Goal: Communication & Community: Answer question/provide support

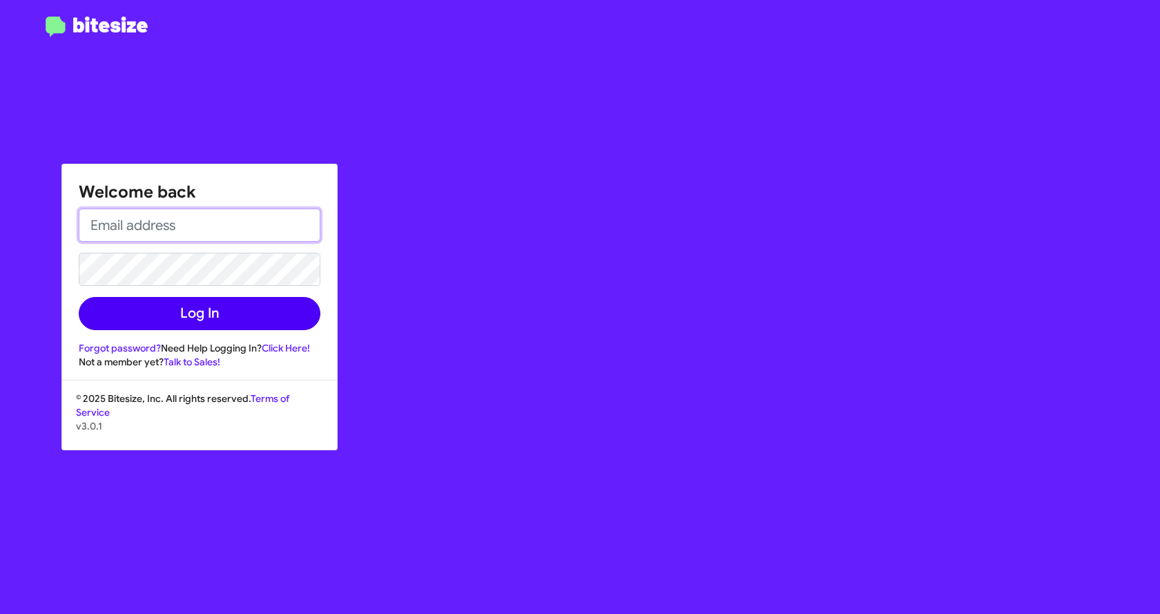
type input "[EMAIL_ADDRESS][DOMAIN_NAME]"
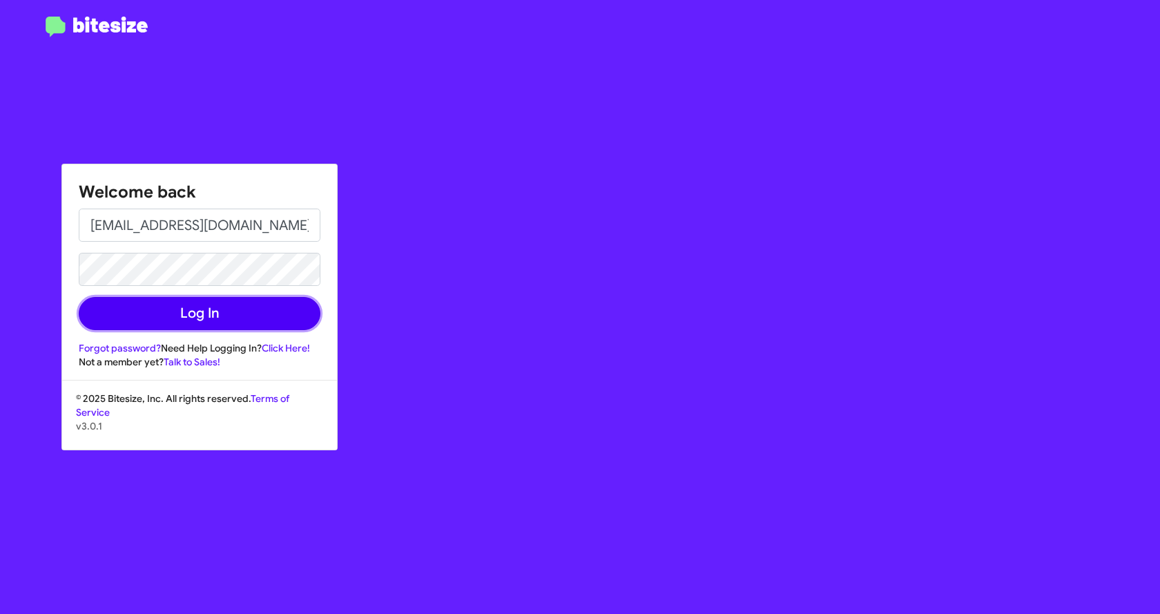
click at [197, 316] on button "Log In" at bounding box center [200, 313] width 242 height 33
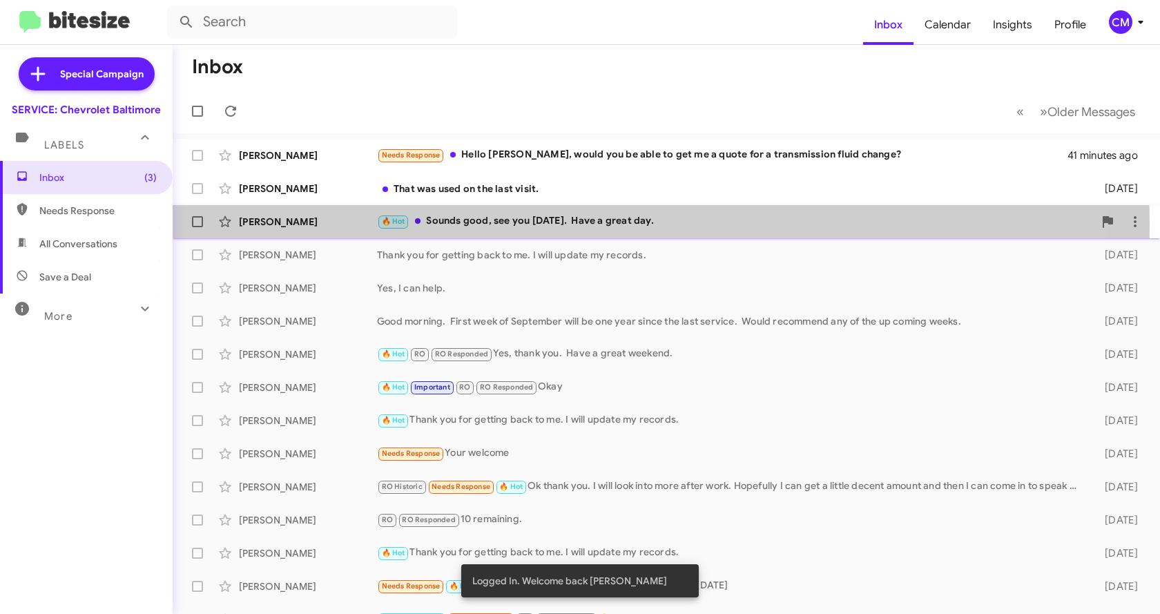
click at [514, 224] on div "🔥 Hot Sounds good, see you [DATE]. Have a great day." at bounding box center [735, 221] width 717 height 16
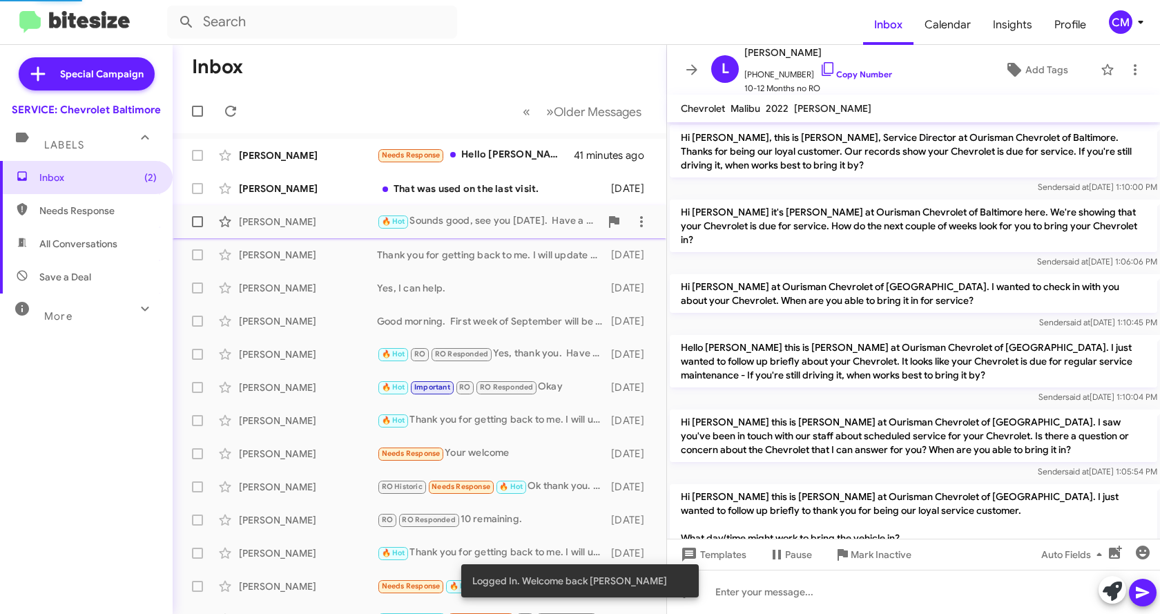
scroll to position [139, 0]
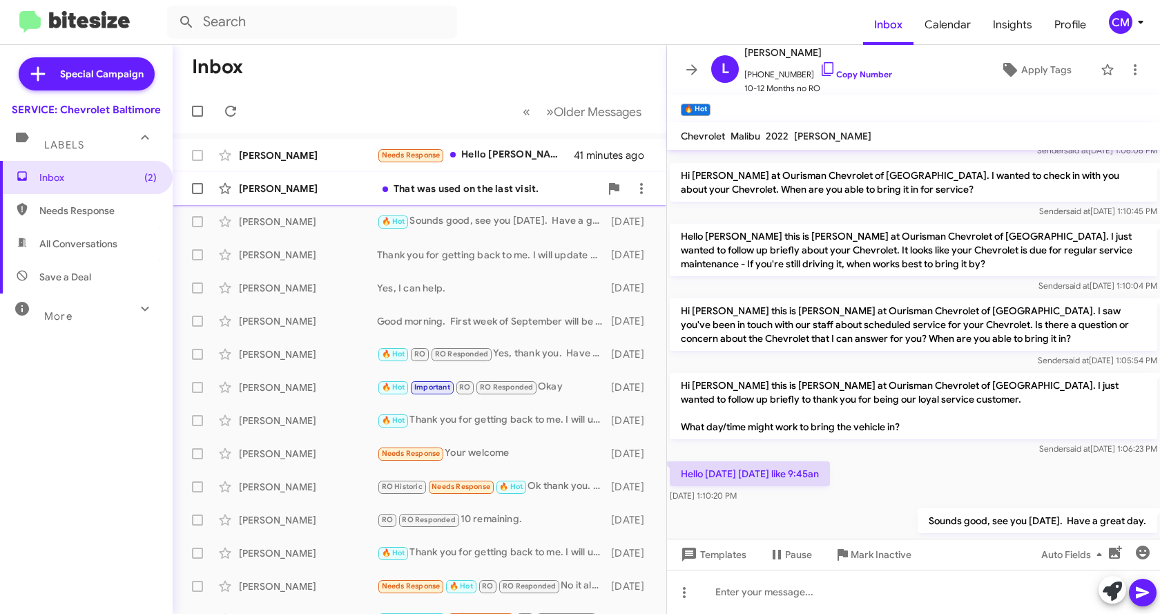
click at [486, 190] on div "That was used on the last visit." at bounding box center [488, 189] width 223 height 14
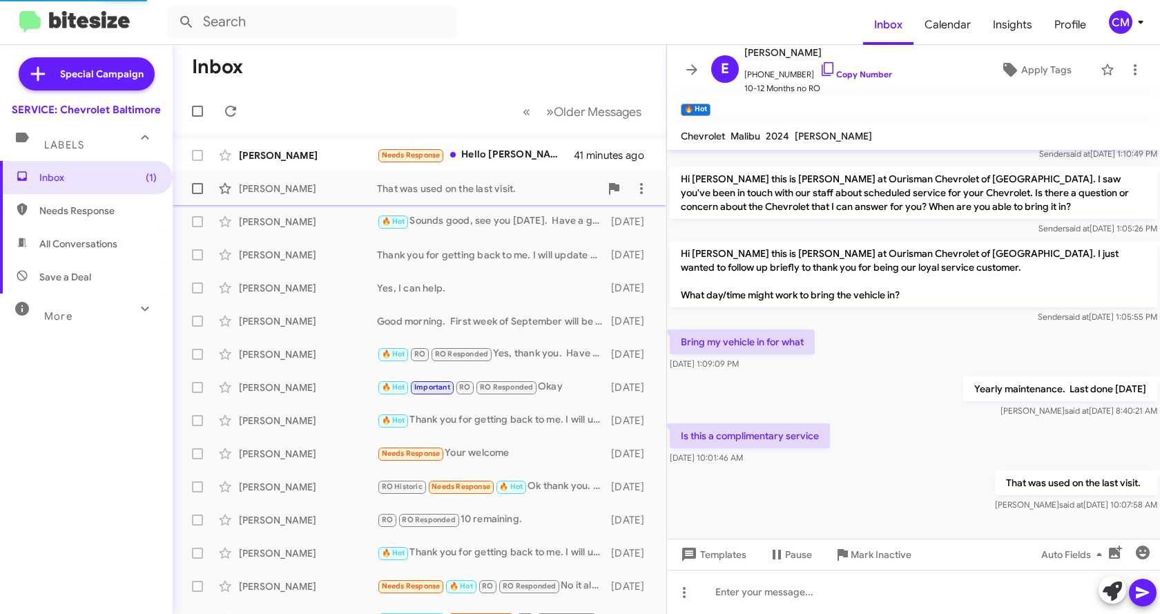
scroll to position [47, 0]
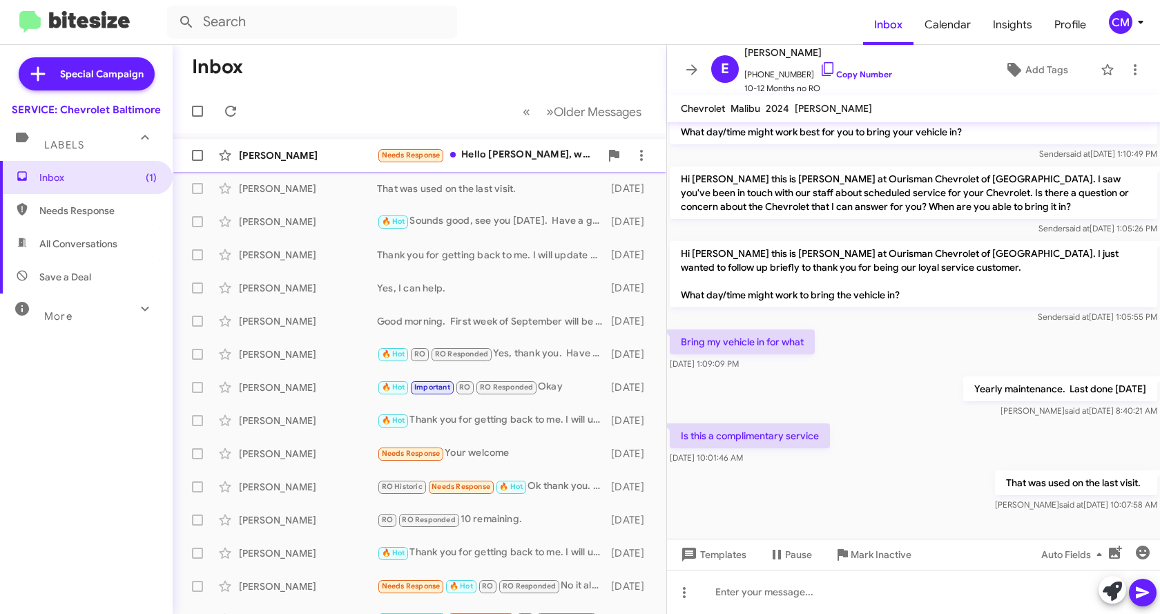
click at [475, 158] on div "Needs Response Hello [PERSON_NAME], would you be able to get me a quote for a t…" at bounding box center [488, 155] width 223 height 16
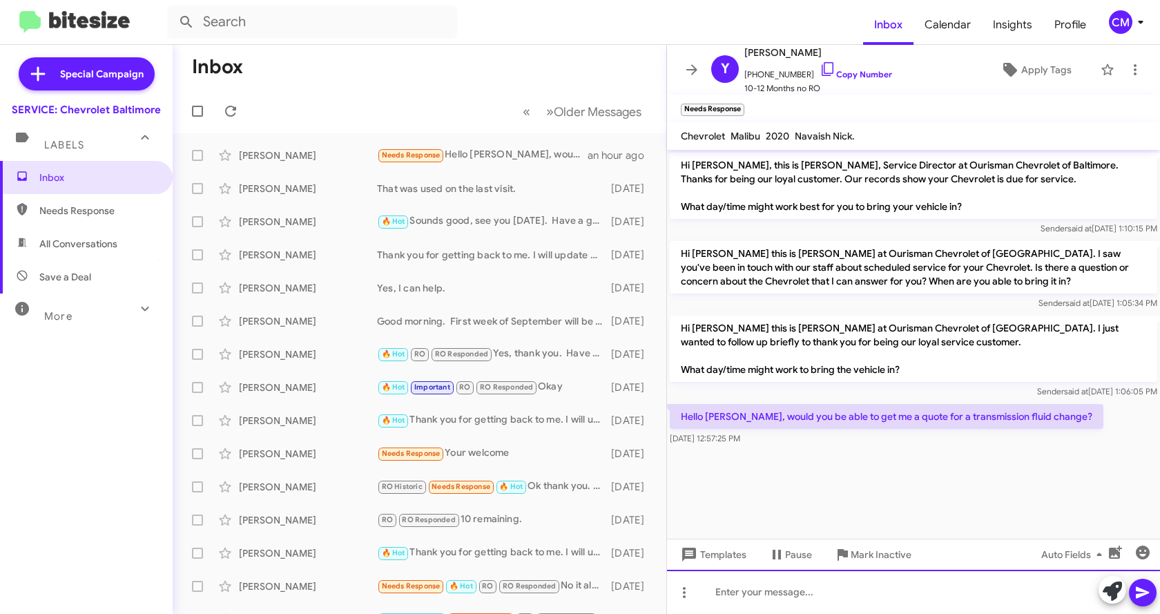
click at [727, 593] on div at bounding box center [913, 592] width 493 height 44
click at [1142, 587] on icon at bounding box center [1143, 592] width 17 height 17
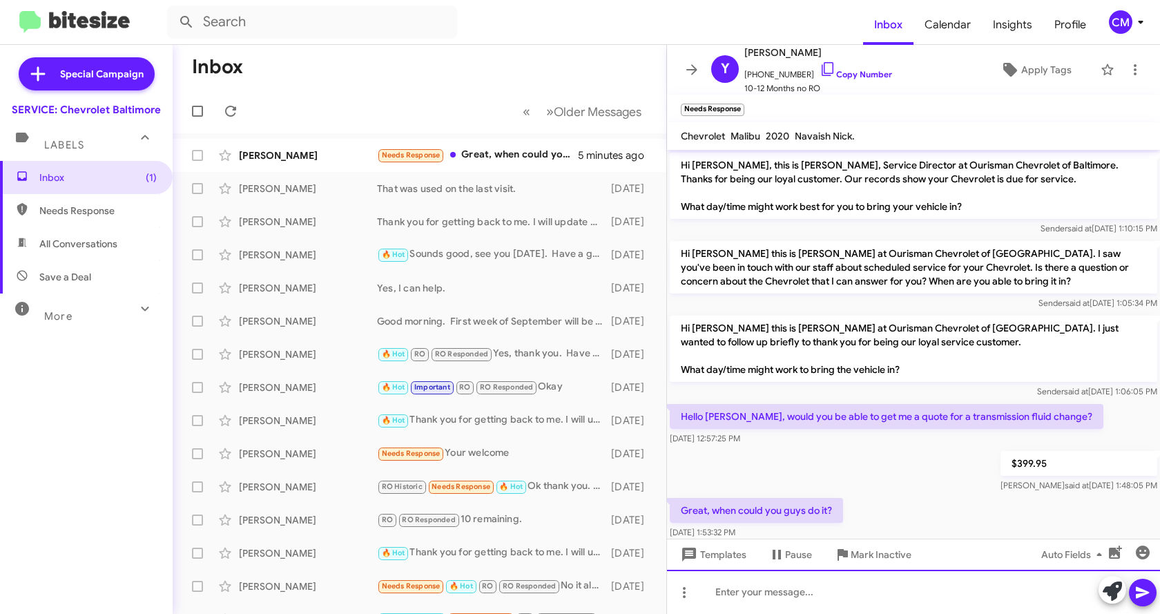
scroll to position [24, 0]
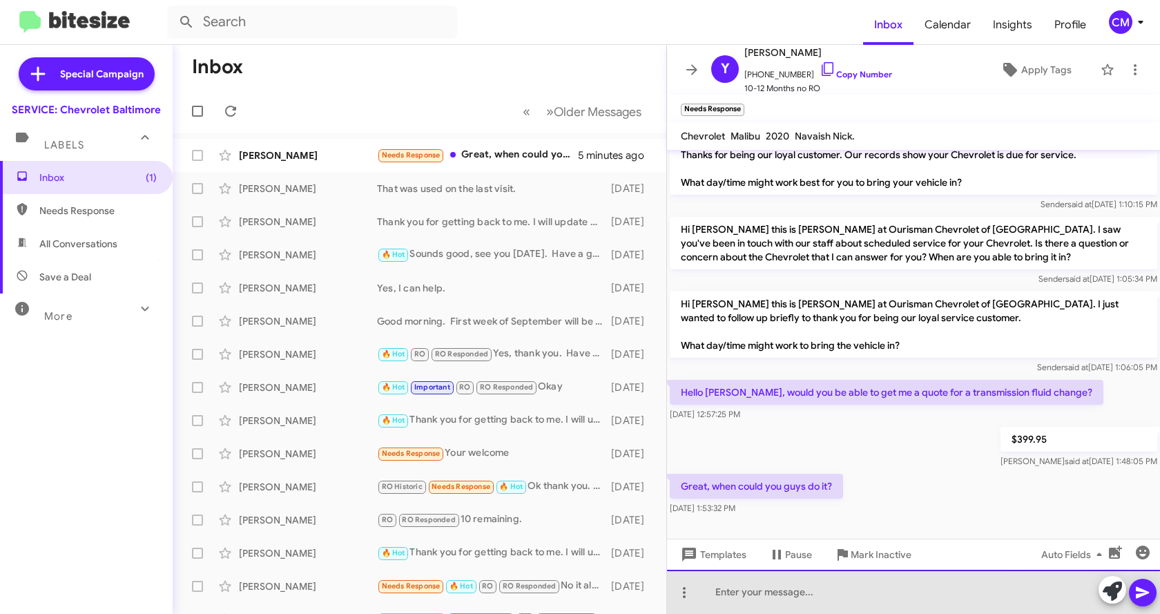
click at [823, 595] on div at bounding box center [913, 592] width 493 height 44
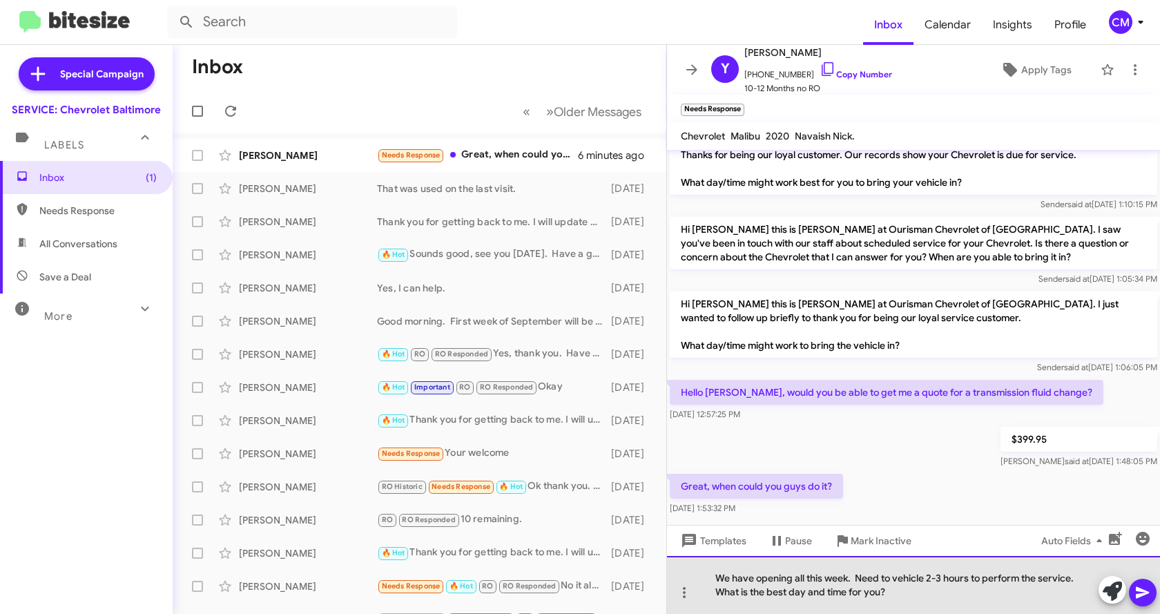
click at [791, 574] on div "We have opening all this week. Need to vehicle 2-3 hours to perform the service…" at bounding box center [913, 585] width 493 height 58
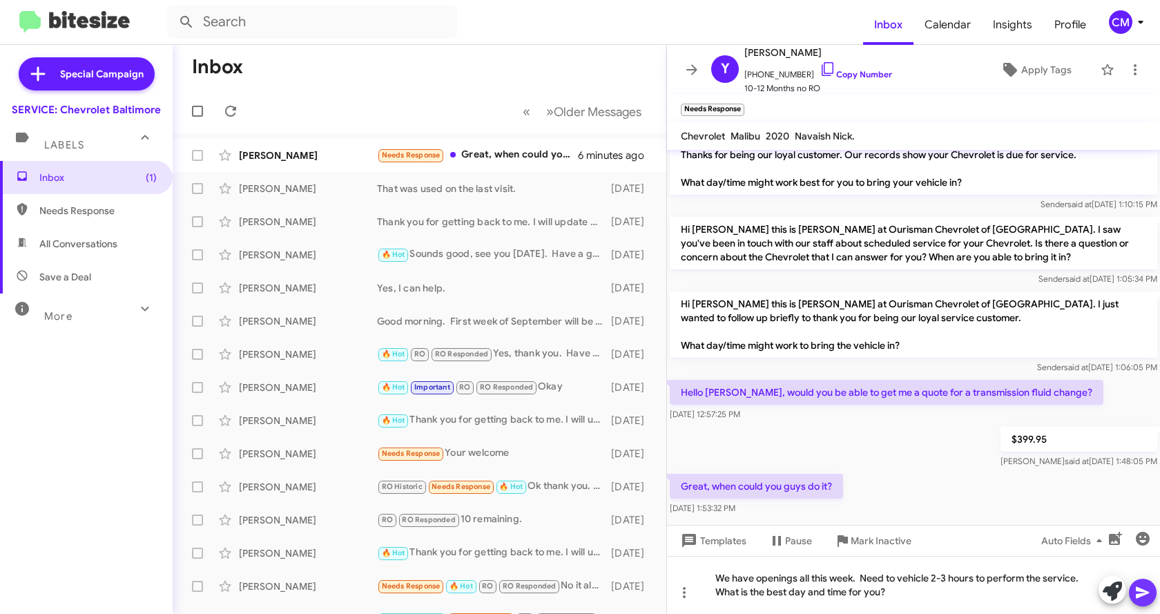
click at [1143, 591] on icon at bounding box center [1142, 593] width 13 height 12
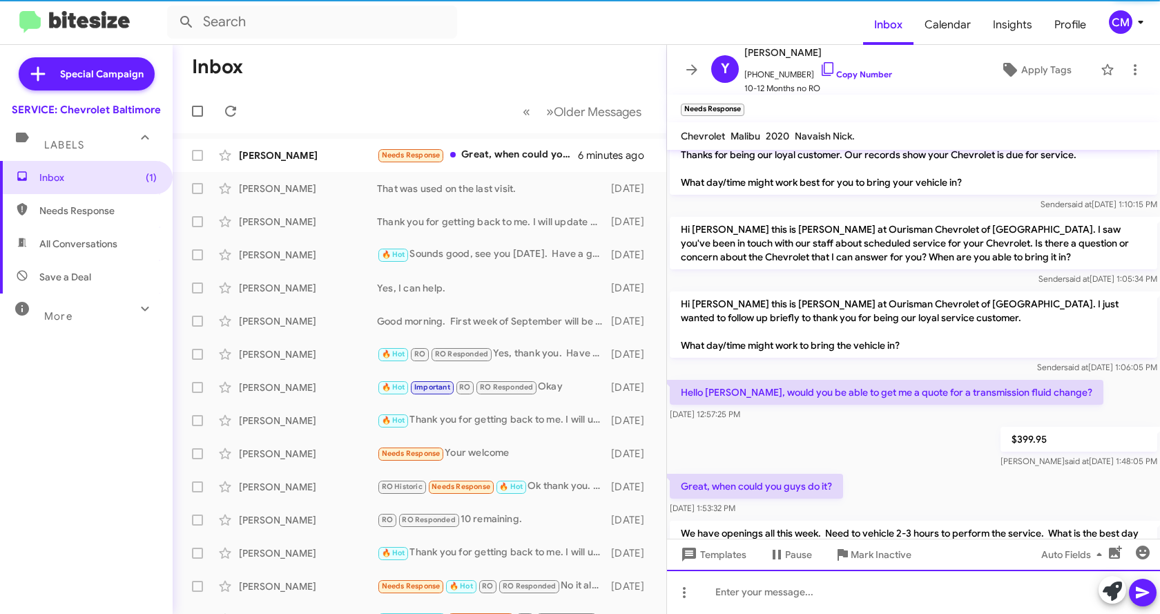
scroll to position [88, 0]
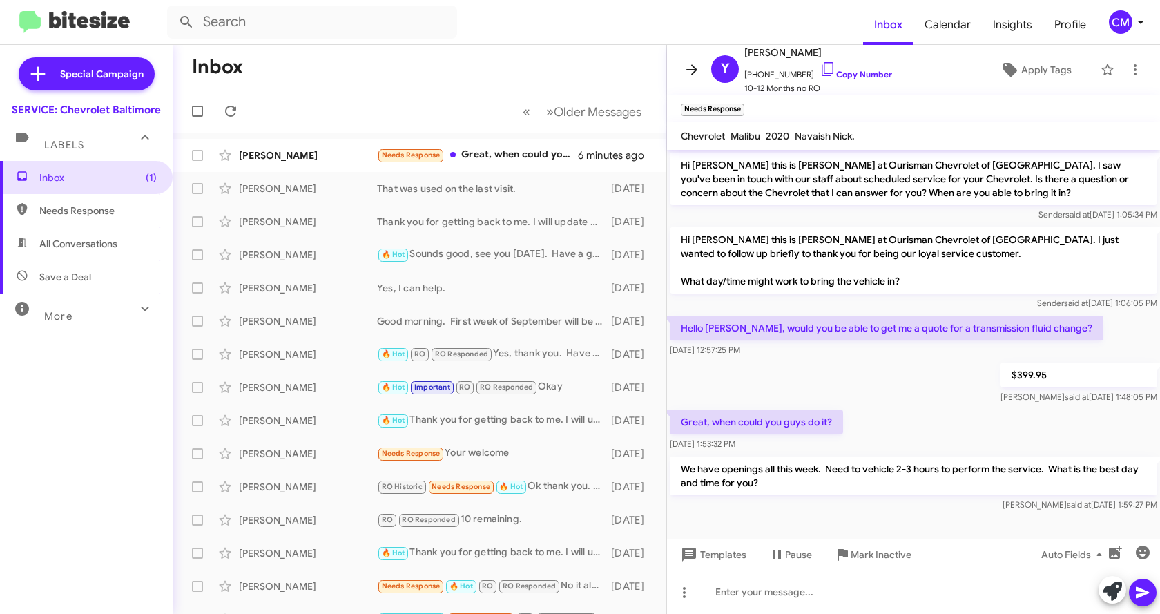
click at [691, 71] on icon at bounding box center [692, 69] width 17 height 17
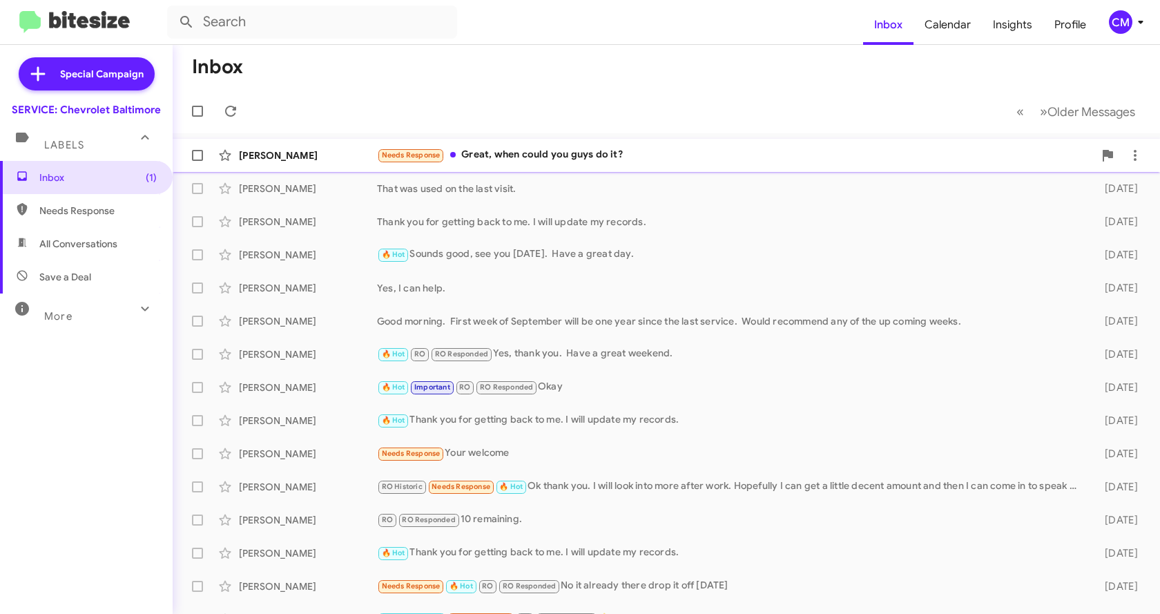
click at [506, 151] on div "Needs Response Great, when could you guys do it?" at bounding box center [735, 155] width 717 height 16
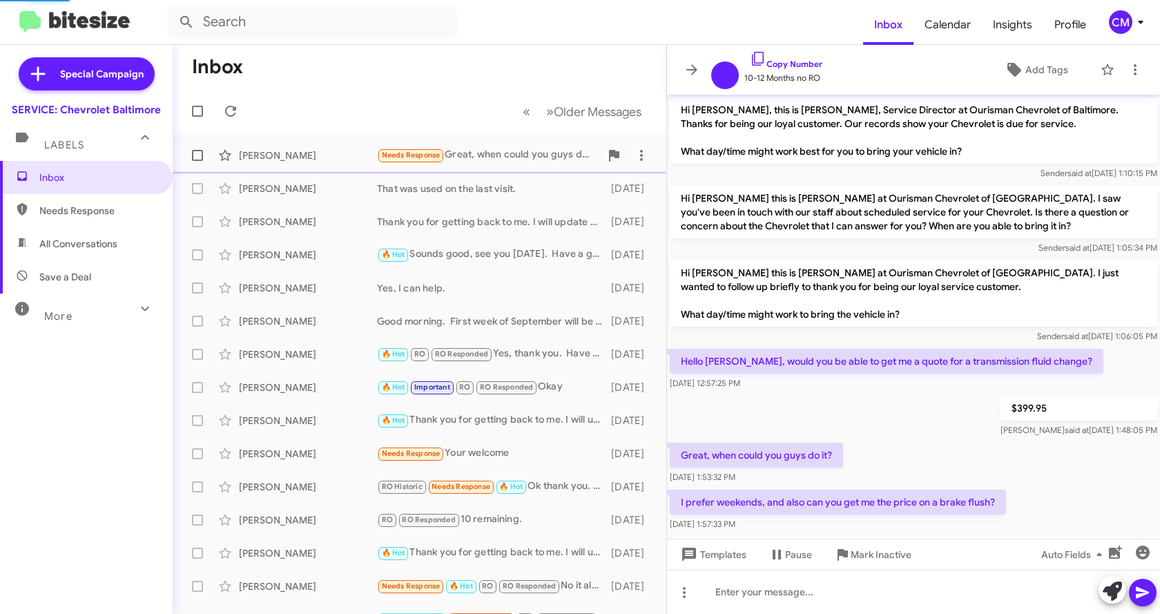
scroll to position [84, 0]
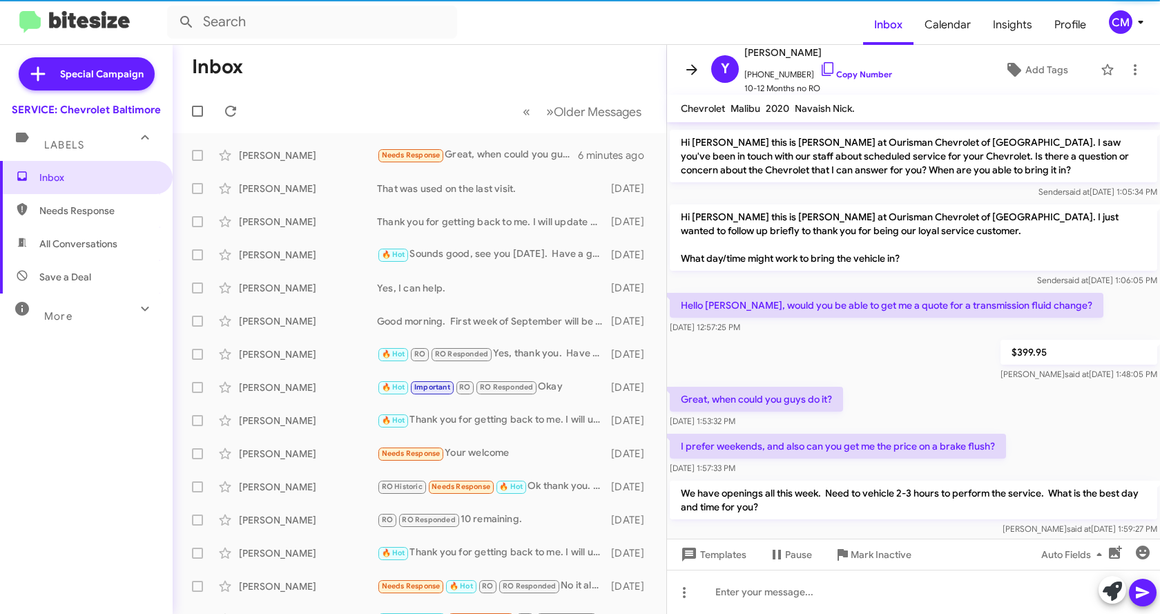
click at [695, 68] on icon at bounding box center [692, 69] width 11 height 10
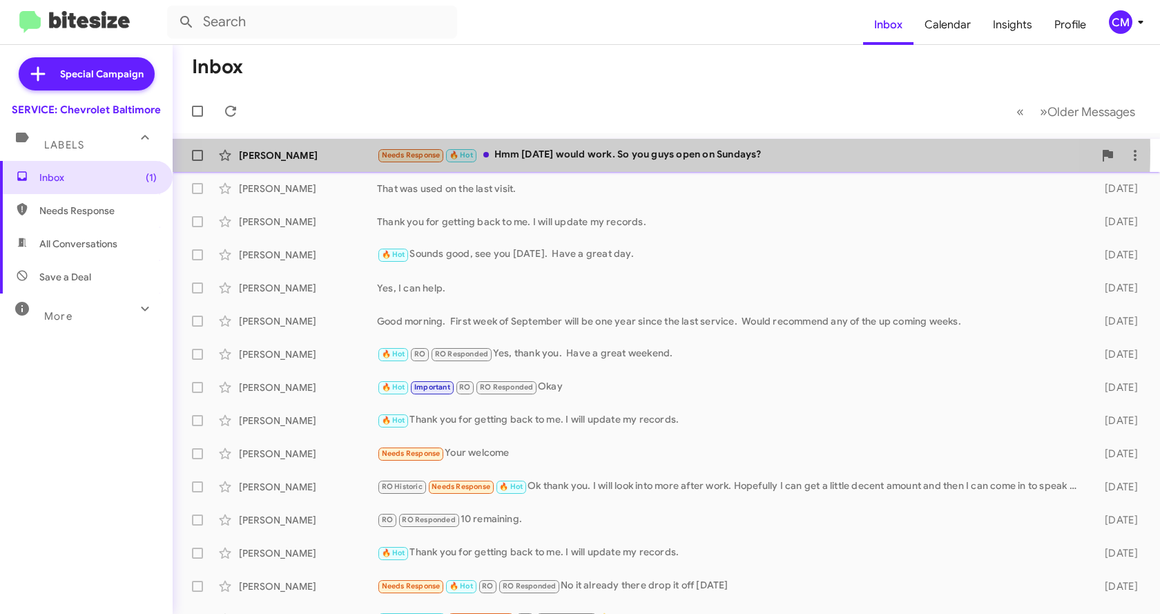
click at [588, 150] on div "Needs Response 🔥 Hot Hmm [DATE] would work. So you guys open on Sundays?" at bounding box center [735, 155] width 717 height 16
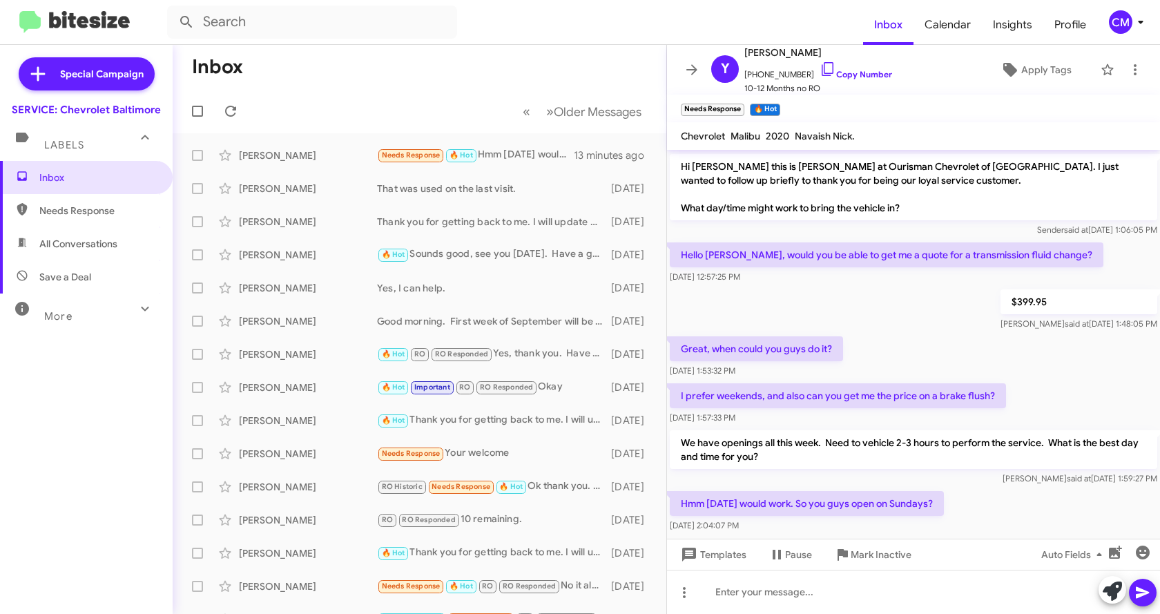
scroll to position [189, 0]
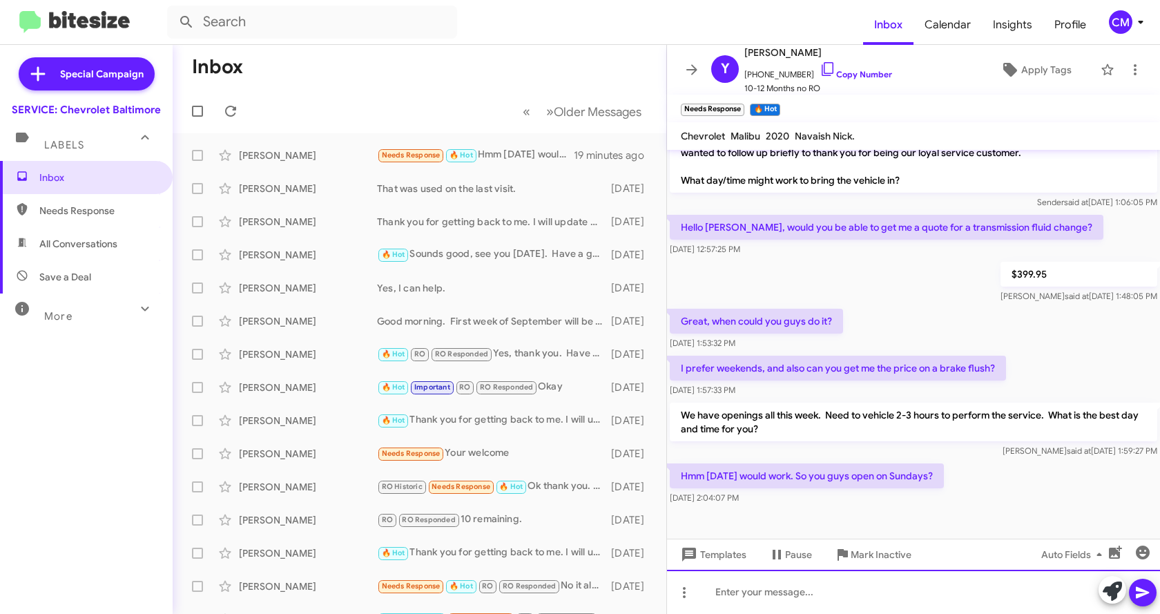
click at [924, 595] on div at bounding box center [913, 592] width 493 height 44
click at [1140, 591] on icon at bounding box center [1142, 593] width 13 height 12
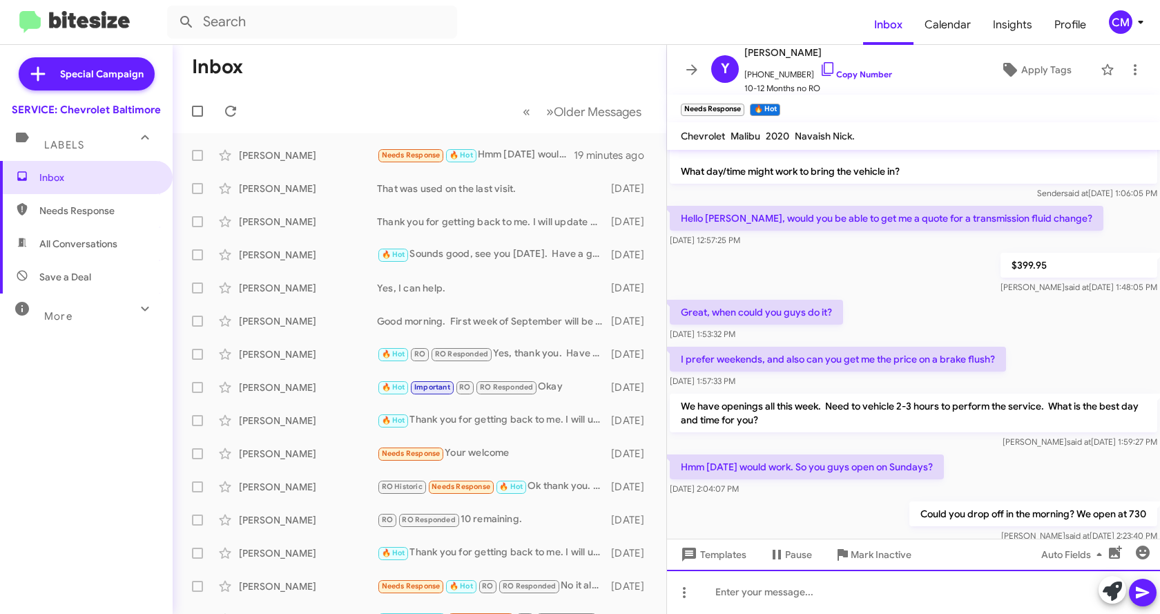
scroll to position [240, 0]
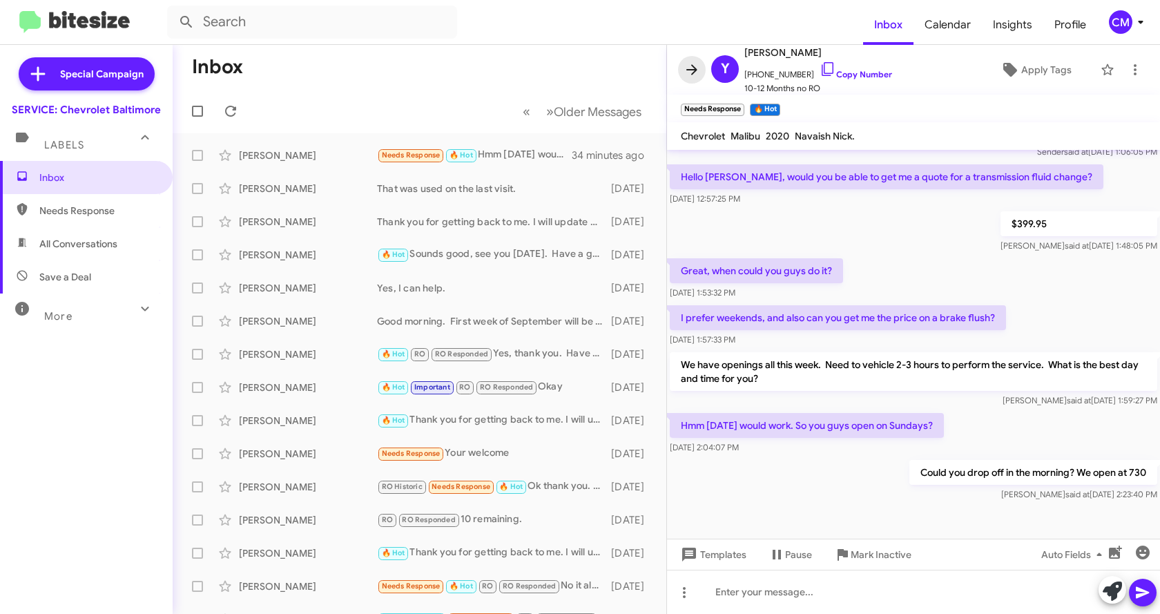
click at [685, 71] on icon at bounding box center [692, 69] width 17 height 17
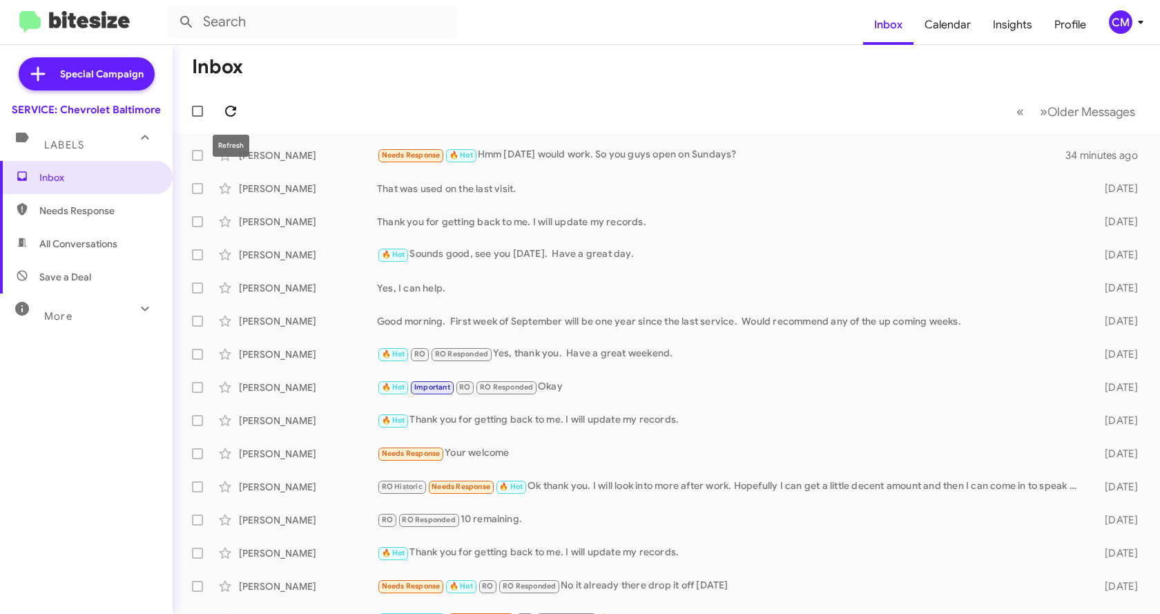
click at [238, 118] on icon at bounding box center [230, 111] width 17 height 17
